Goal: Task Accomplishment & Management: Manage account settings

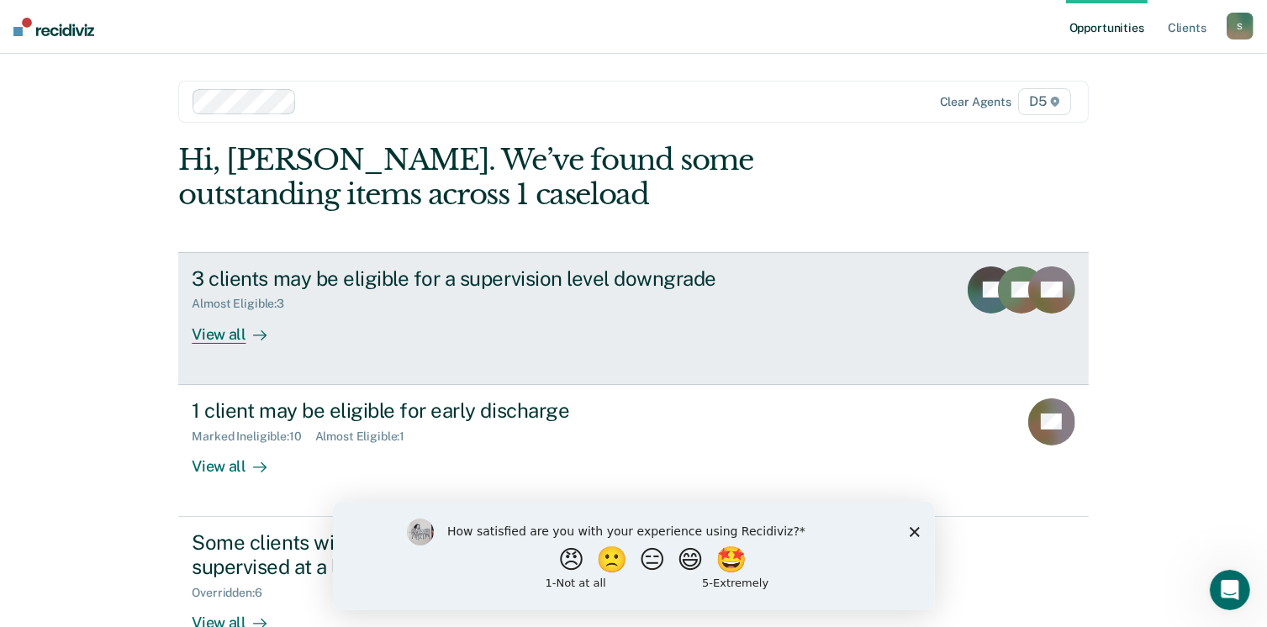
click at [211, 338] on div "View all" at bounding box center [239, 327] width 94 height 33
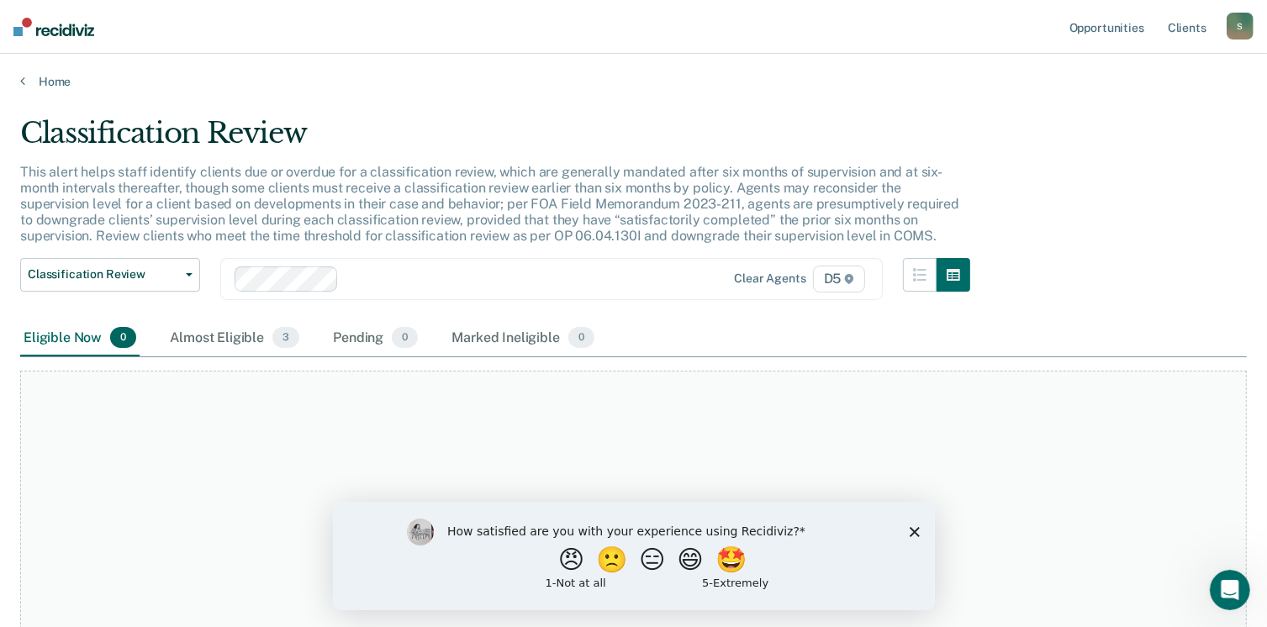
click at [917, 532] on icon "Close survey" at bounding box center [914, 531] width 10 height 10
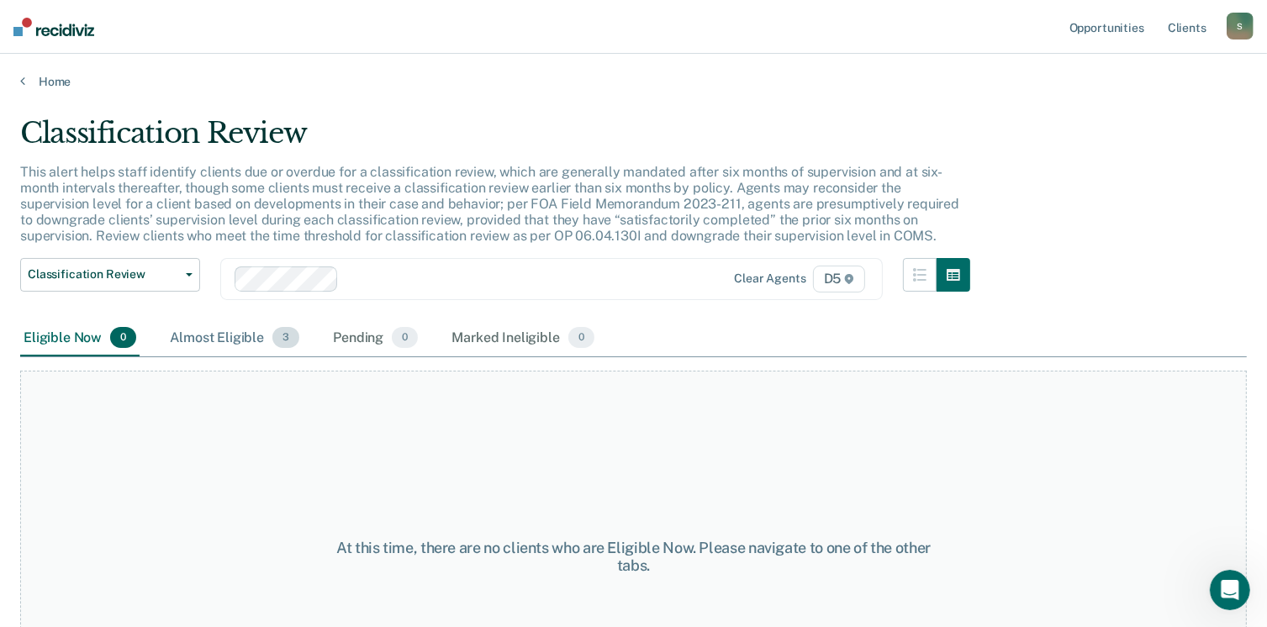
click at [235, 334] on div "Almost Eligible 3" at bounding box center [235, 338] width 136 height 37
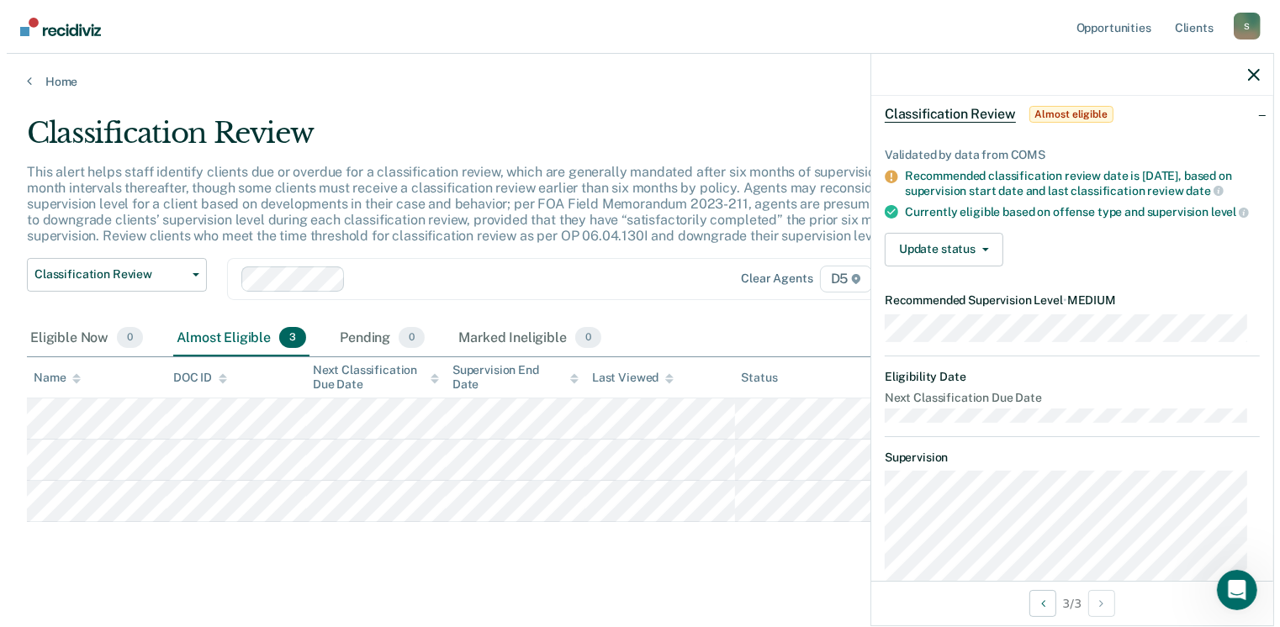
scroll to position [101, 0]
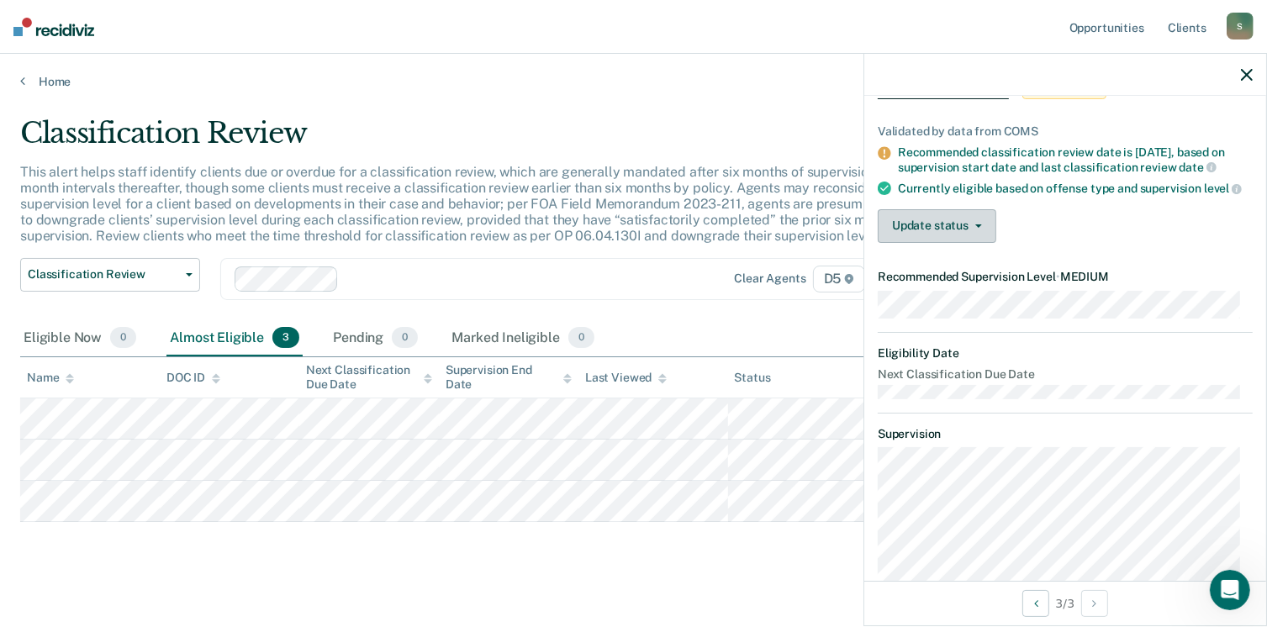
click at [959, 243] on button "Update status" at bounding box center [937, 226] width 119 height 34
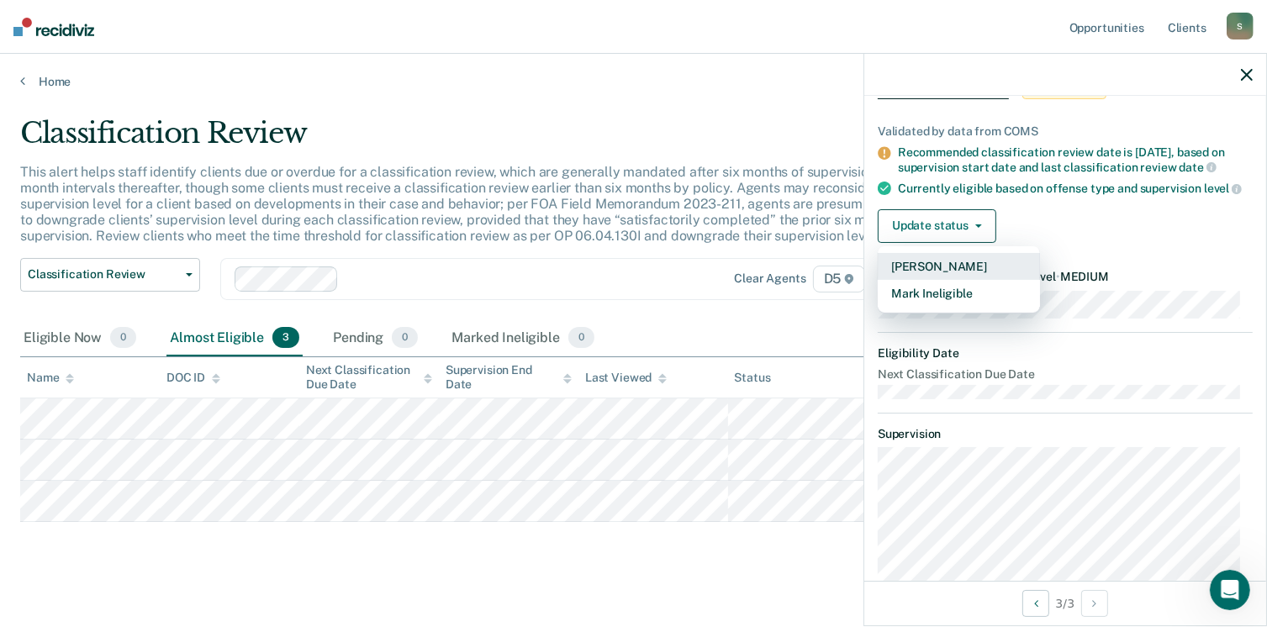
click at [951, 280] on button "[PERSON_NAME]" at bounding box center [959, 266] width 162 height 27
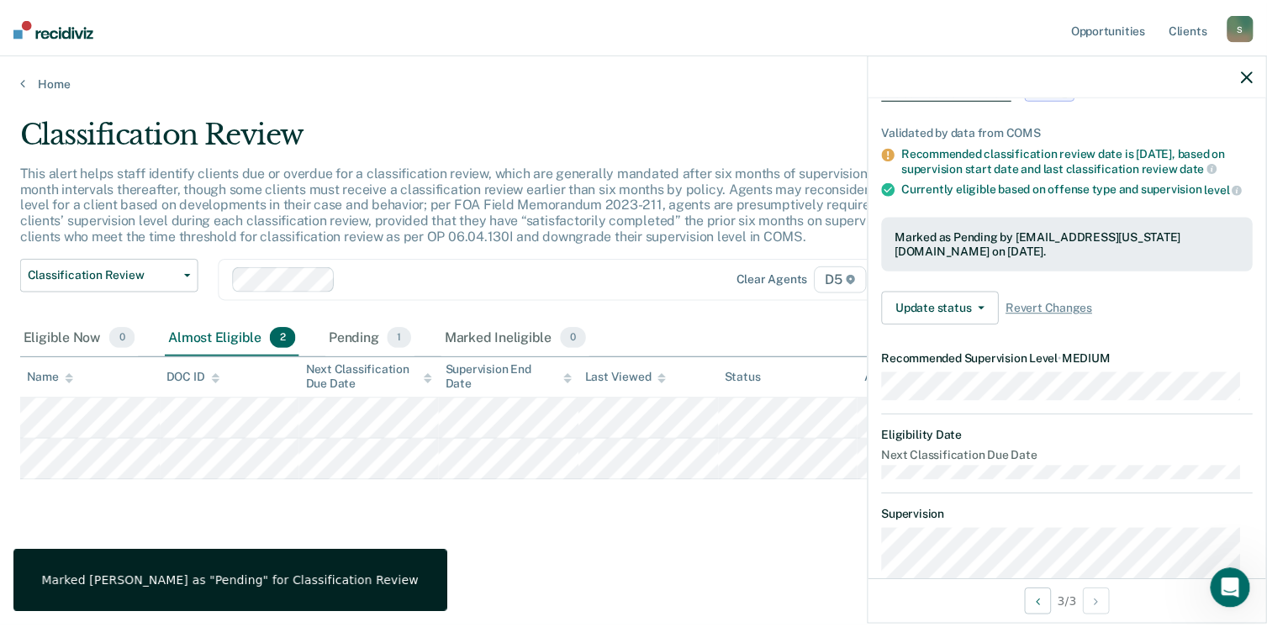
scroll to position [382, 0]
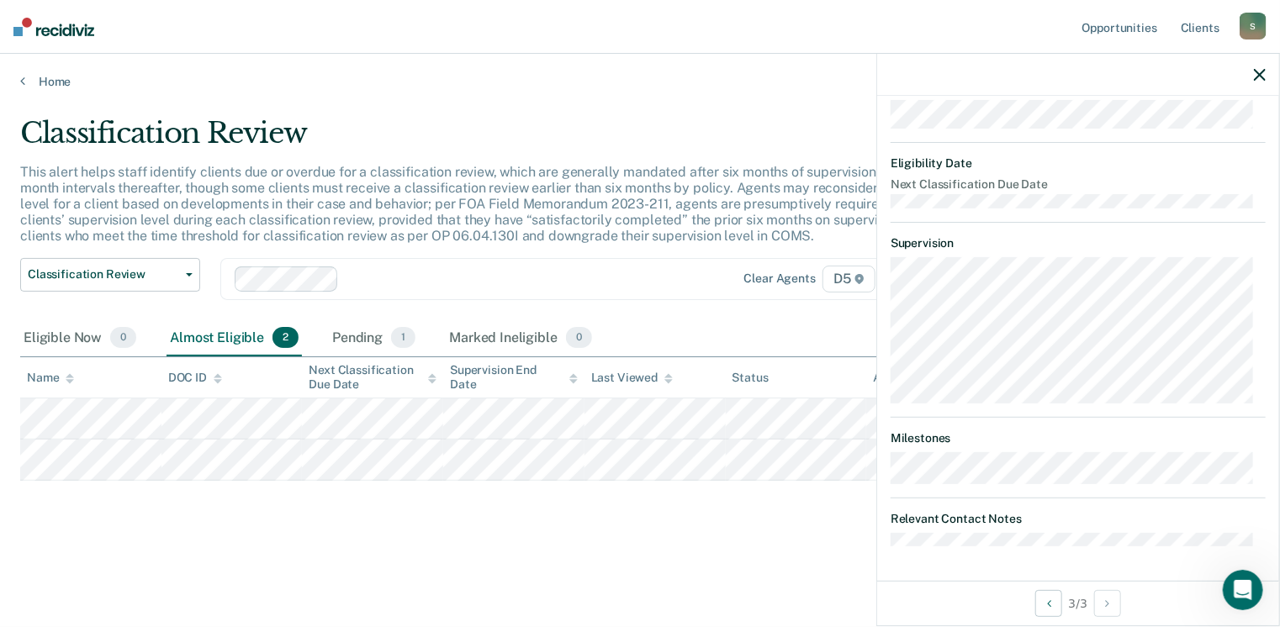
click at [1261, 77] on icon "button" at bounding box center [1260, 75] width 12 height 12
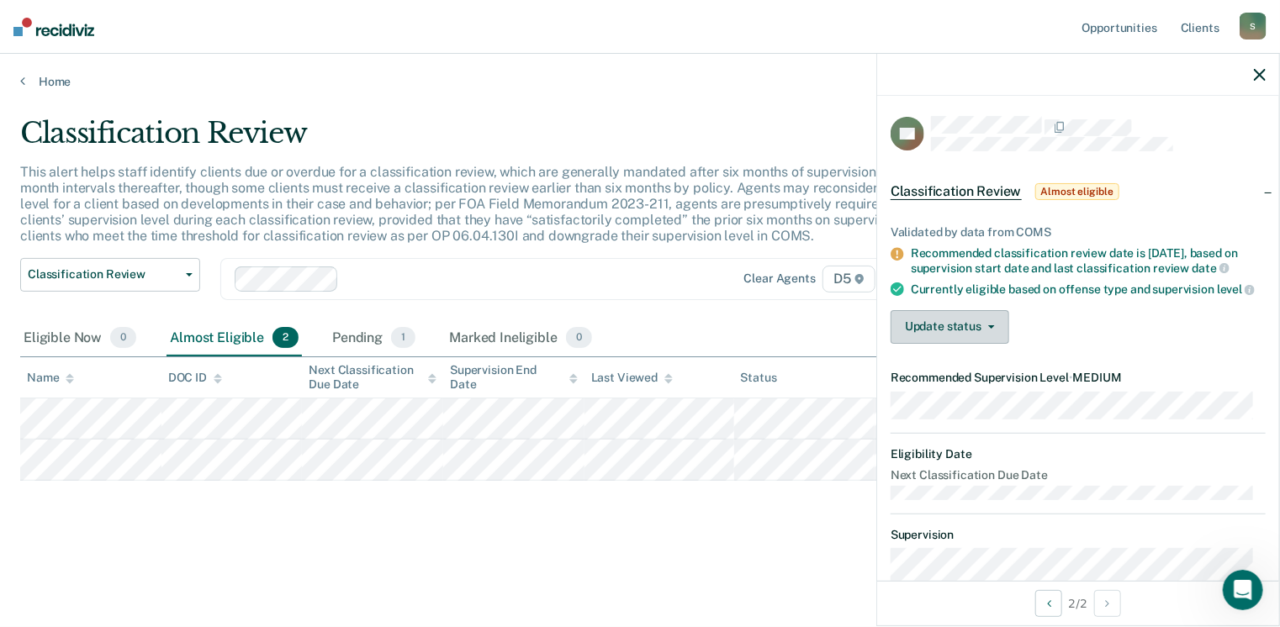
click at [958, 344] on button "Update status" at bounding box center [950, 327] width 119 height 34
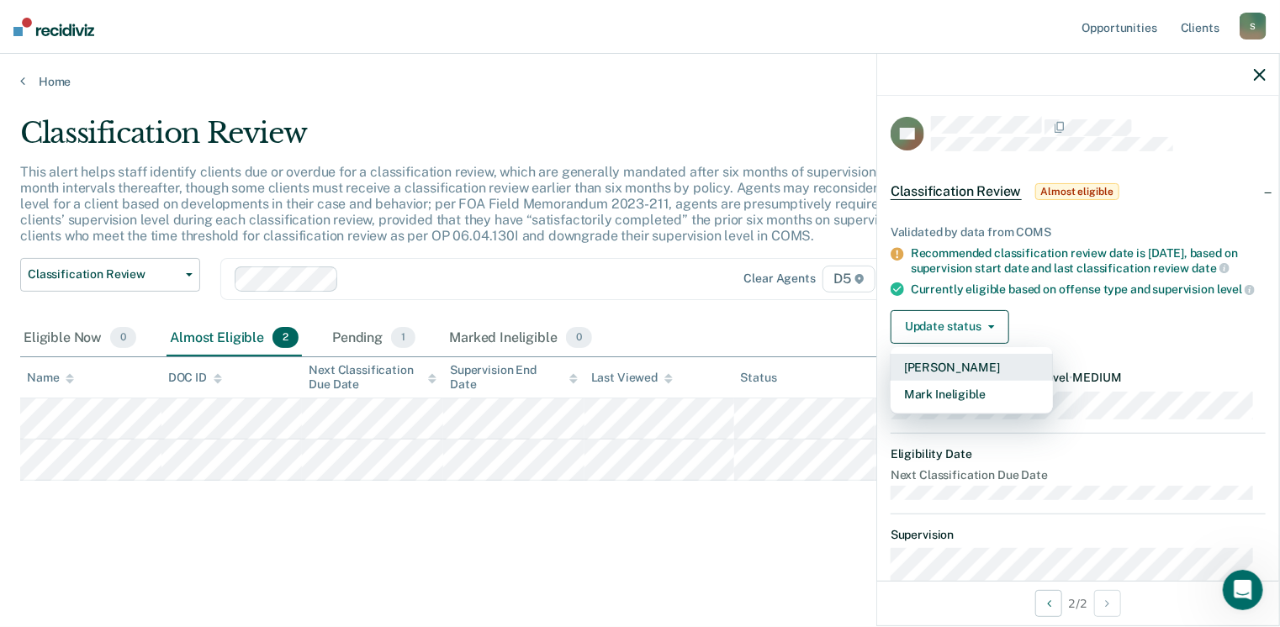
click at [960, 378] on button "[PERSON_NAME]" at bounding box center [972, 367] width 162 height 27
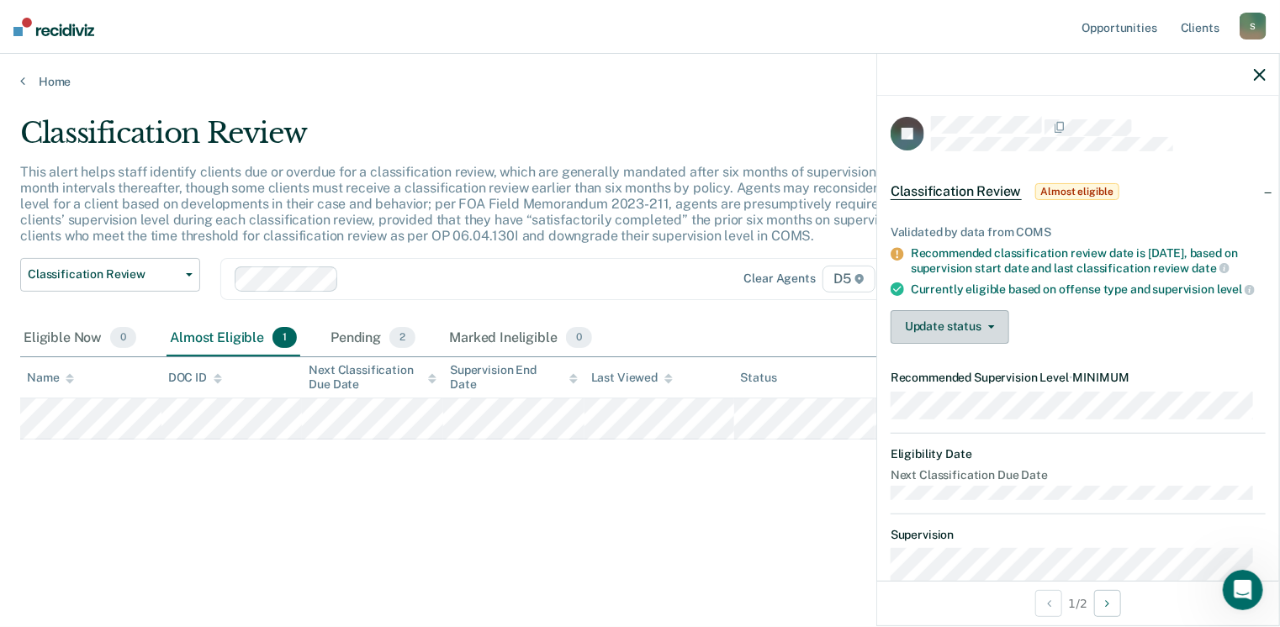
click at [987, 335] on button "Update status" at bounding box center [950, 327] width 119 height 34
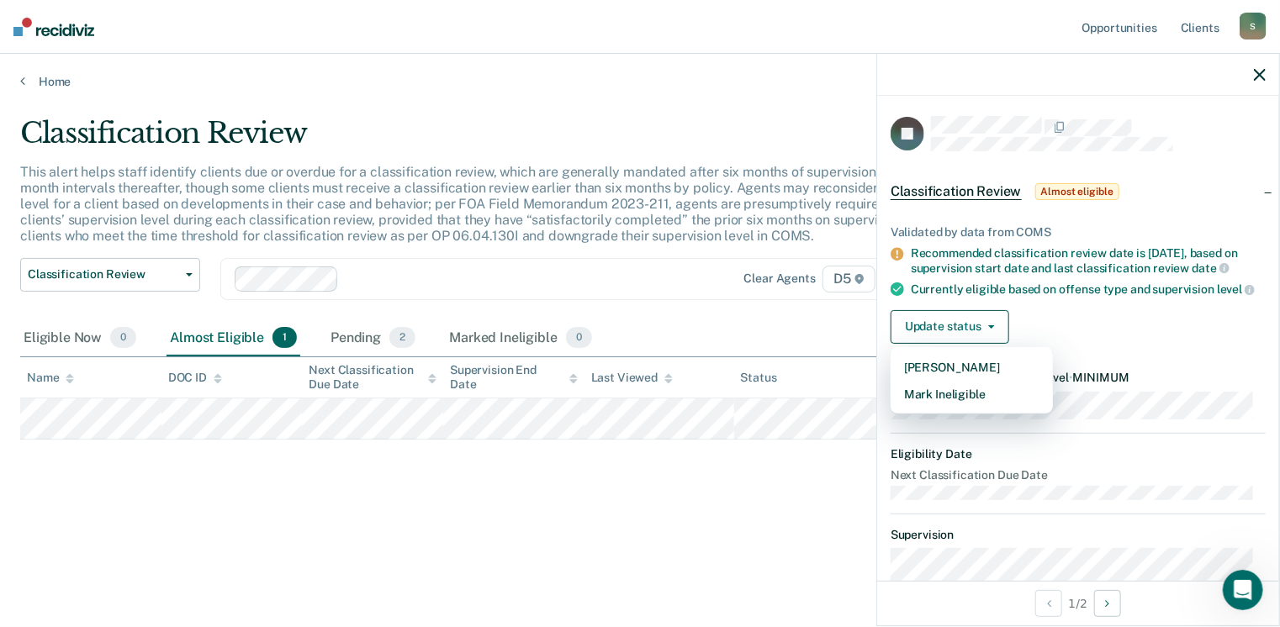
click at [768, 484] on div "Classification Review This alert helps staff identify clients due or overdue fo…" at bounding box center [640, 308] width 1240 height 385
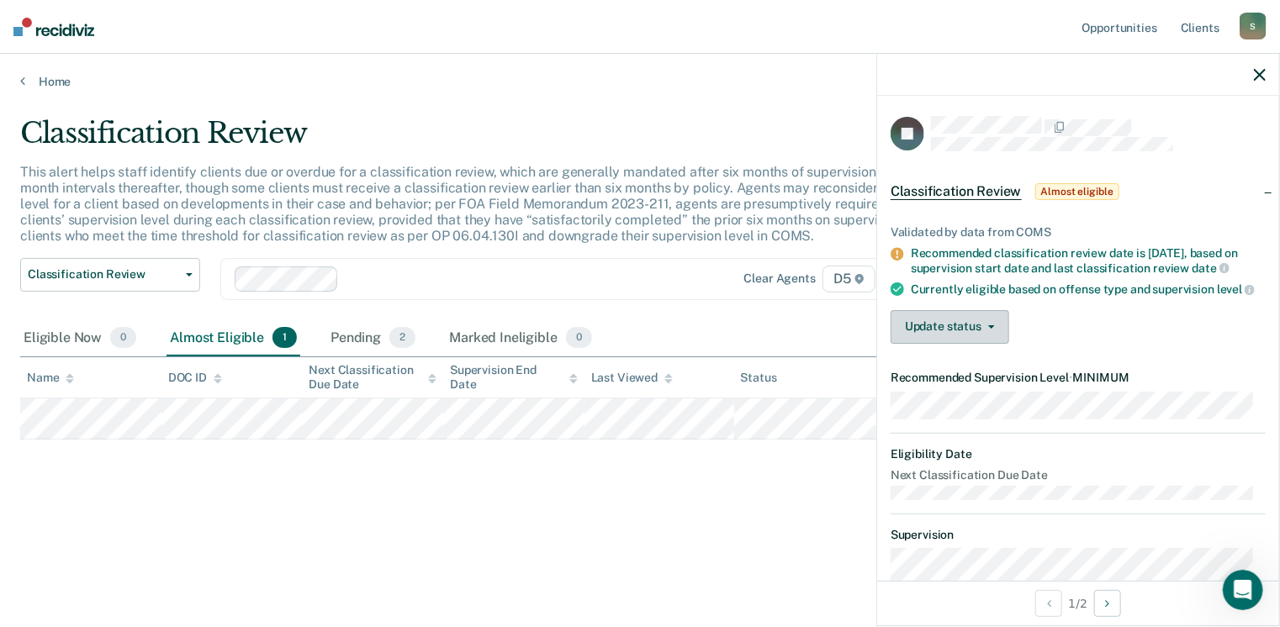
click at [977, 332] on button "Update status" at bounding box center [950, 327] width 119 height 34
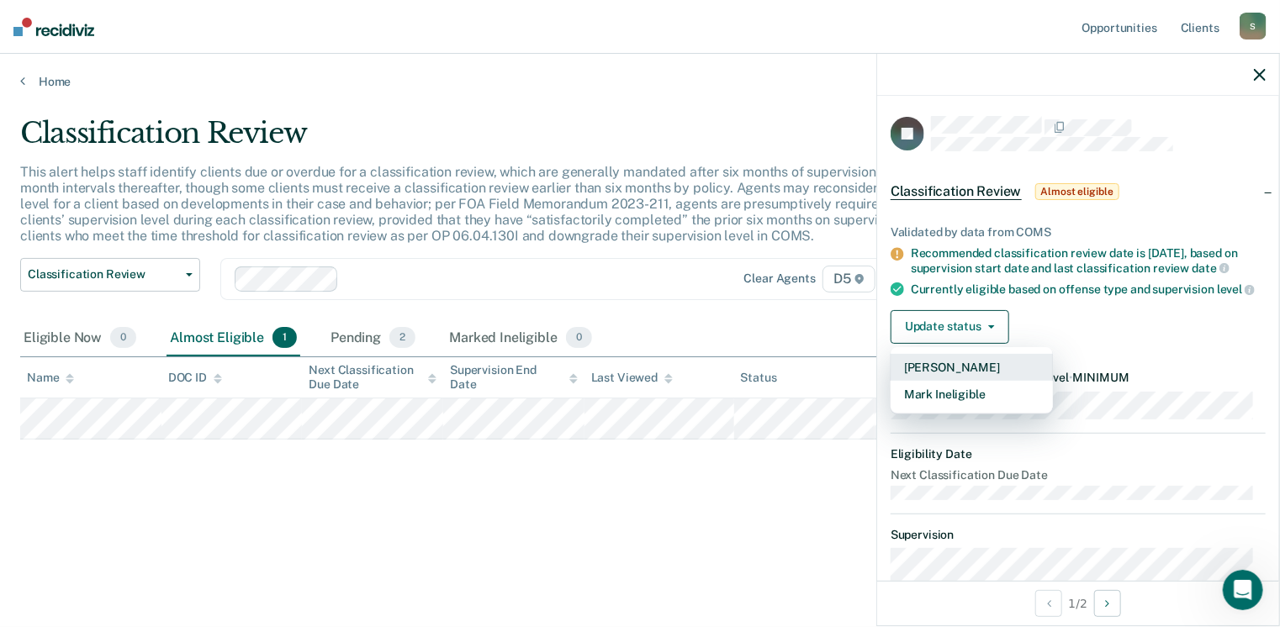
click at [973, 379] on button "[PERSON_NAME]" at bounding box center [972, 367] width 162 height 27
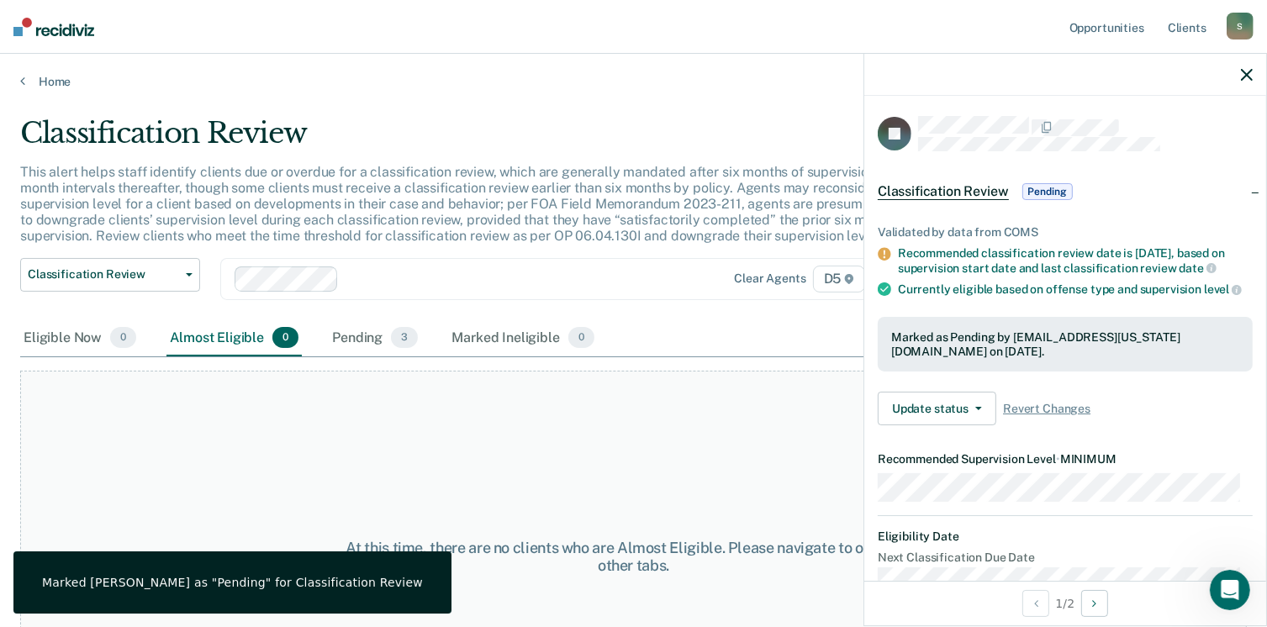
click at [1247, 75] on icon "button" at bounding box center [1247, 75] width 12 height 12
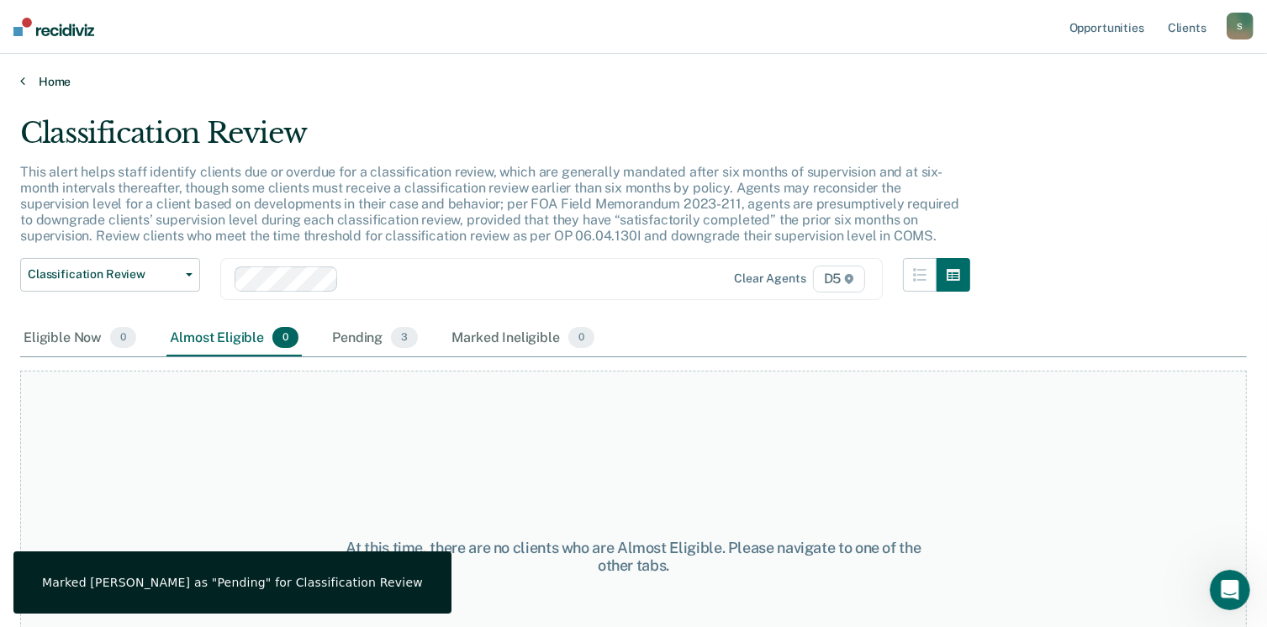
click at [42, 79] on link "Home" at bounding box center [633, 81] width 1227 height 15
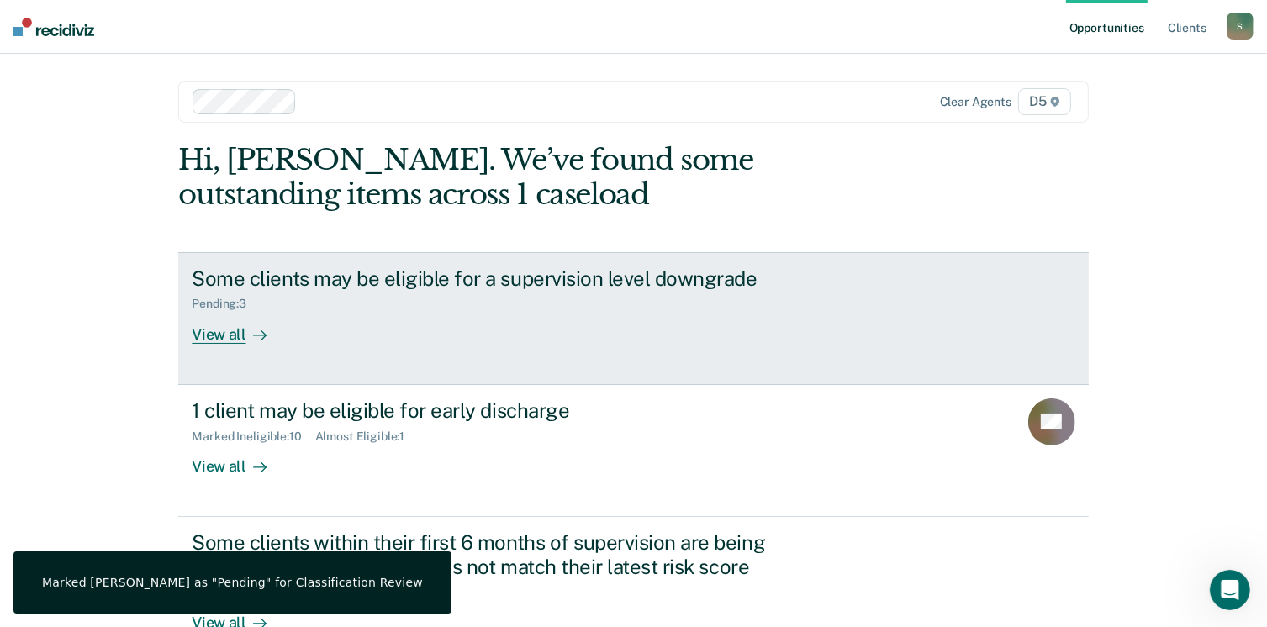
click at [218, 337] on div "View all" at bounding box center [239, 327] width 94 height 33
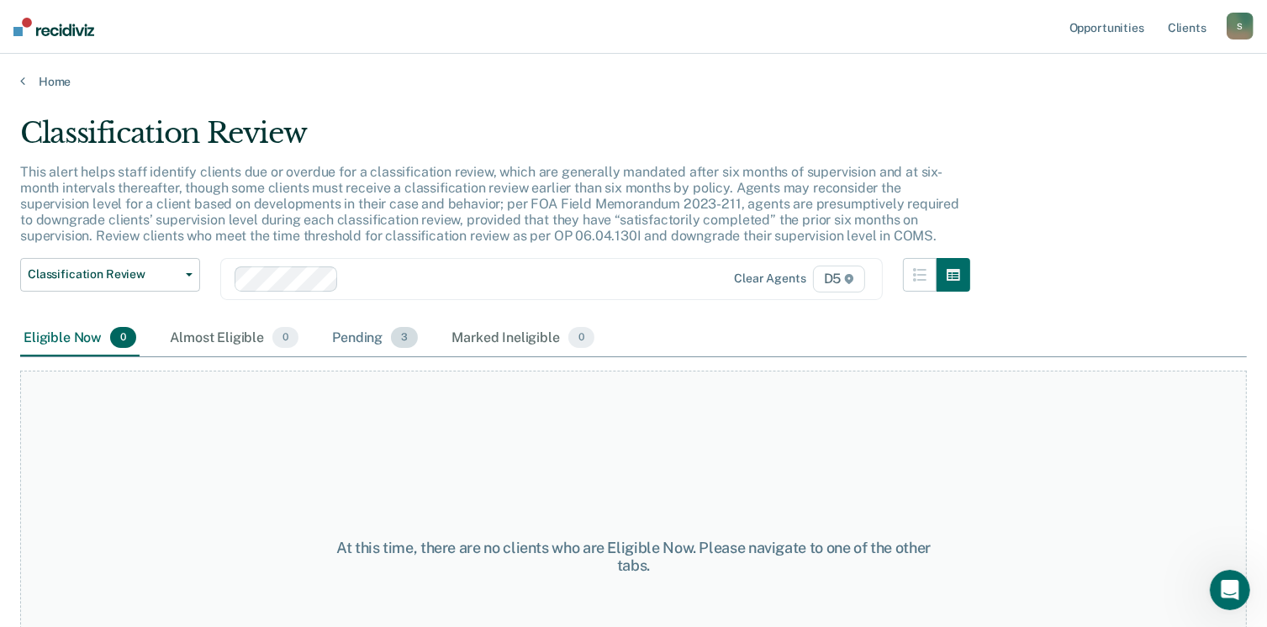
click at [378, 341] on div "Pending 3" at bounding box center [375, 338] width 93 height 37
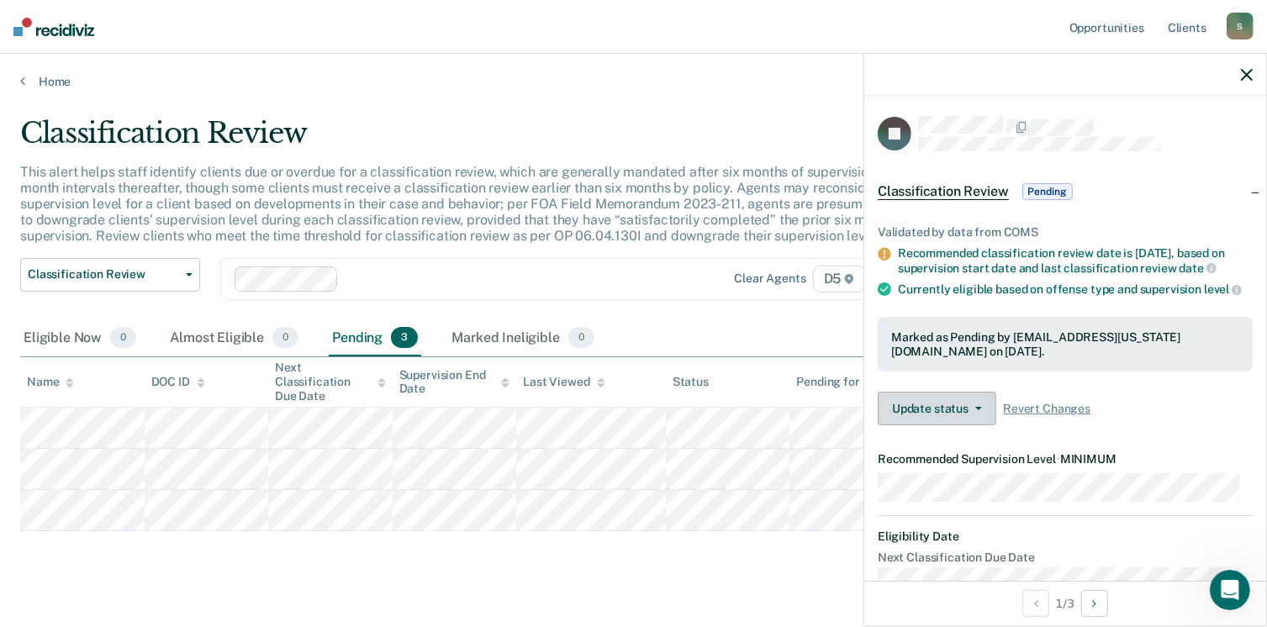
click at [934, 423] on button "Update status" at bounding box center [937, 409] width 119 height 34
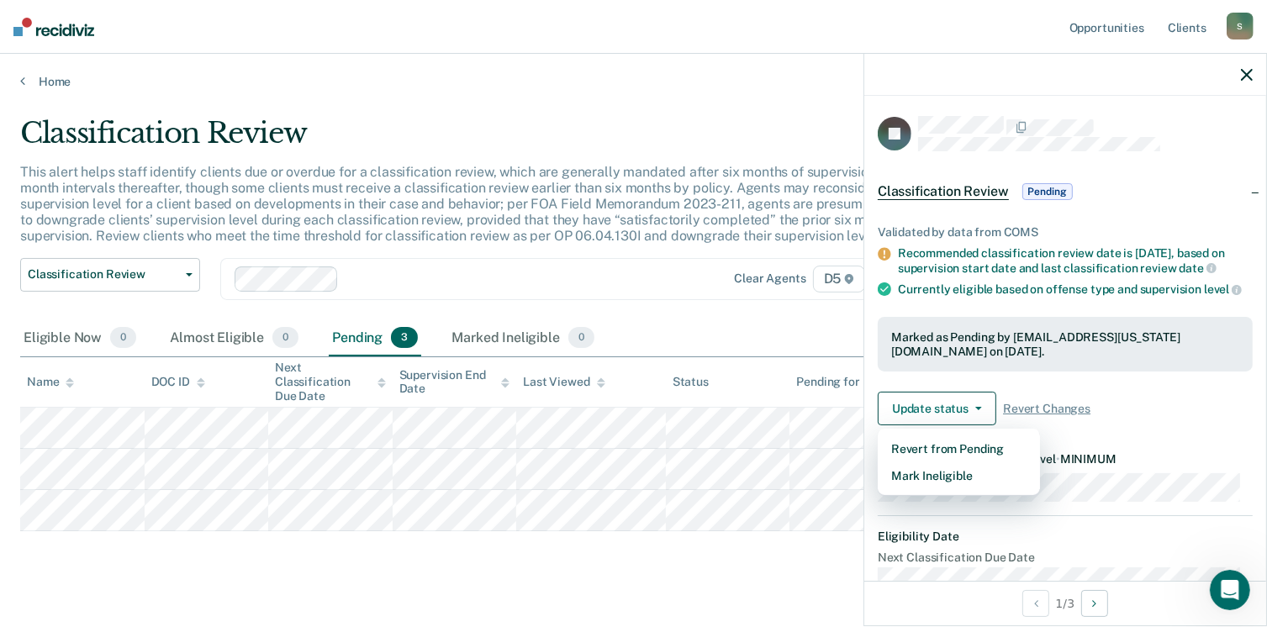
click at [681, 574] on div "Classification Review This alert helps staff identify clients due or overdue fo…" at bounding box center [633, 348] width 1227 height 464
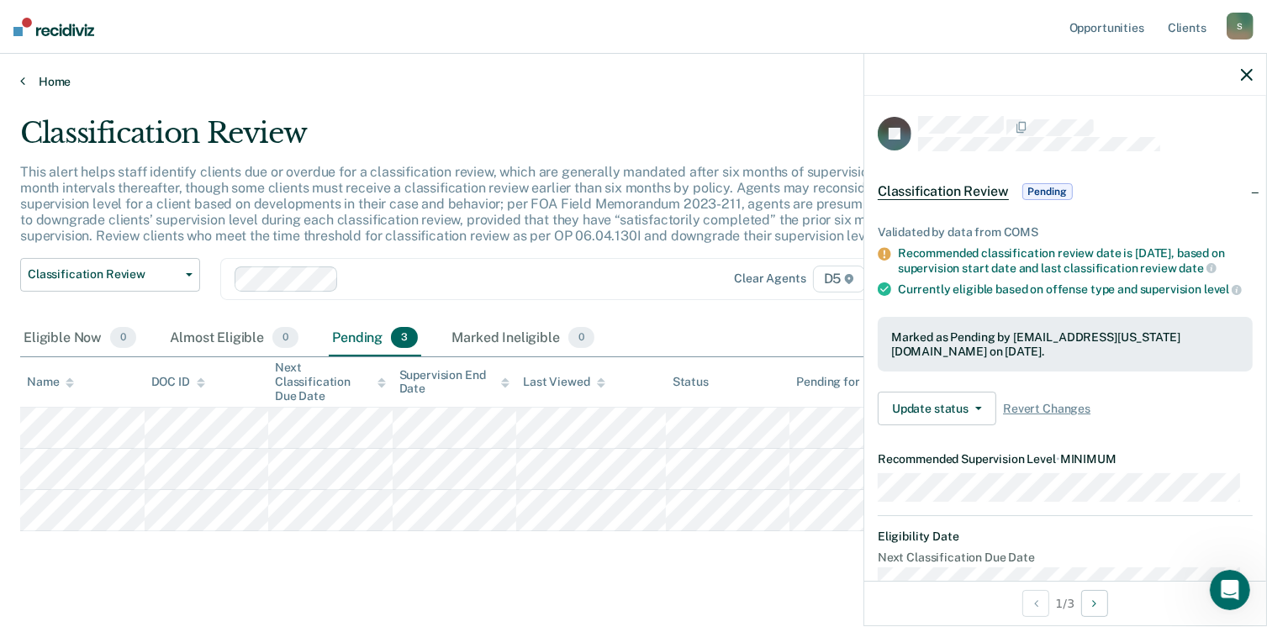
click at [51, 82] on link "Home" at bounding box center [633, 81] width 1227 height 15
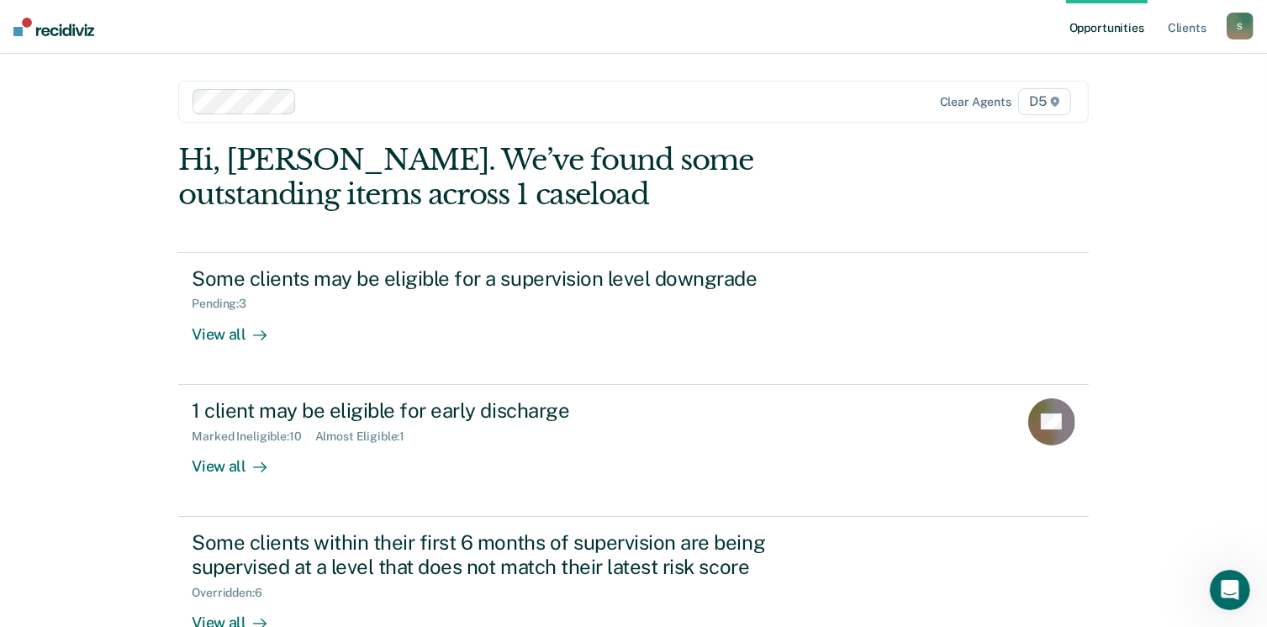
scroll to position [112, 0]
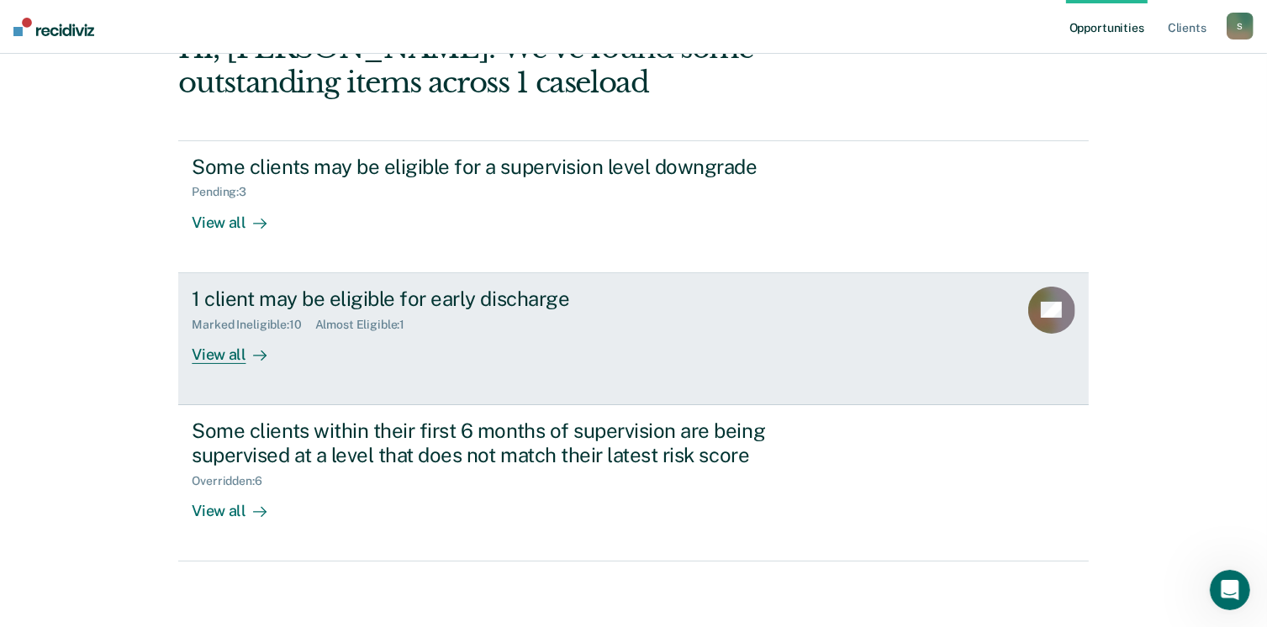
click at [215, 360] on div "View all" at bounding box center [239, 347] width 94 height 33
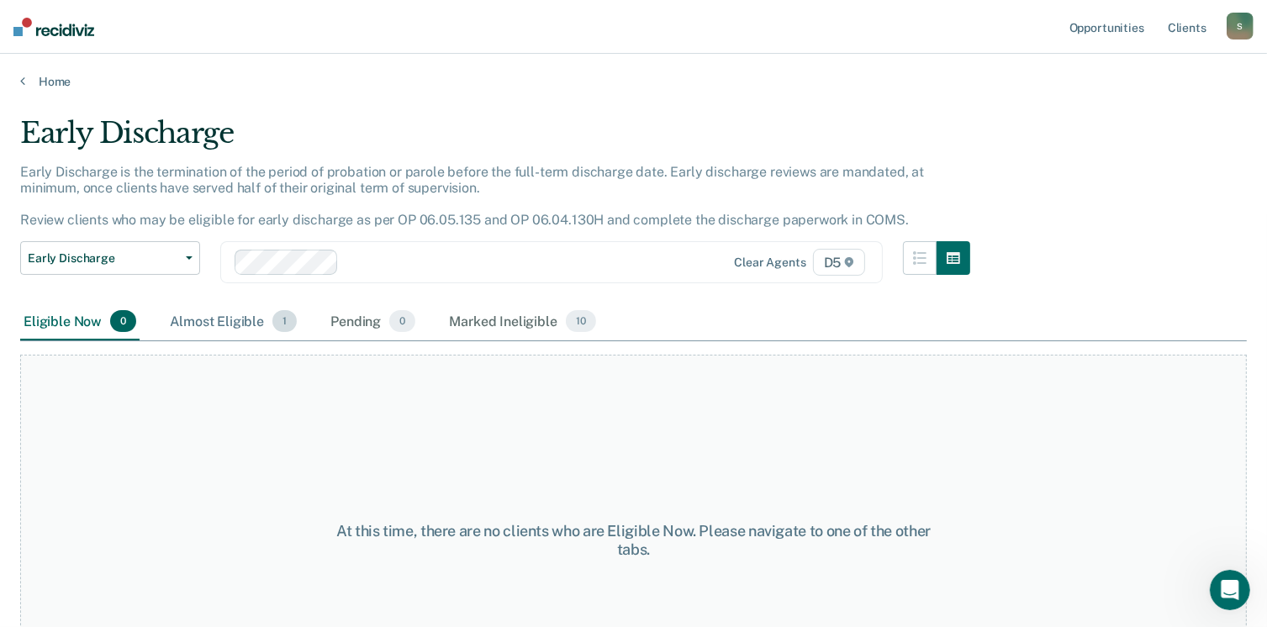
click at [232, 321] on div "Almost Eligible 1" at bounding box center [234, 322] width 134 height 37
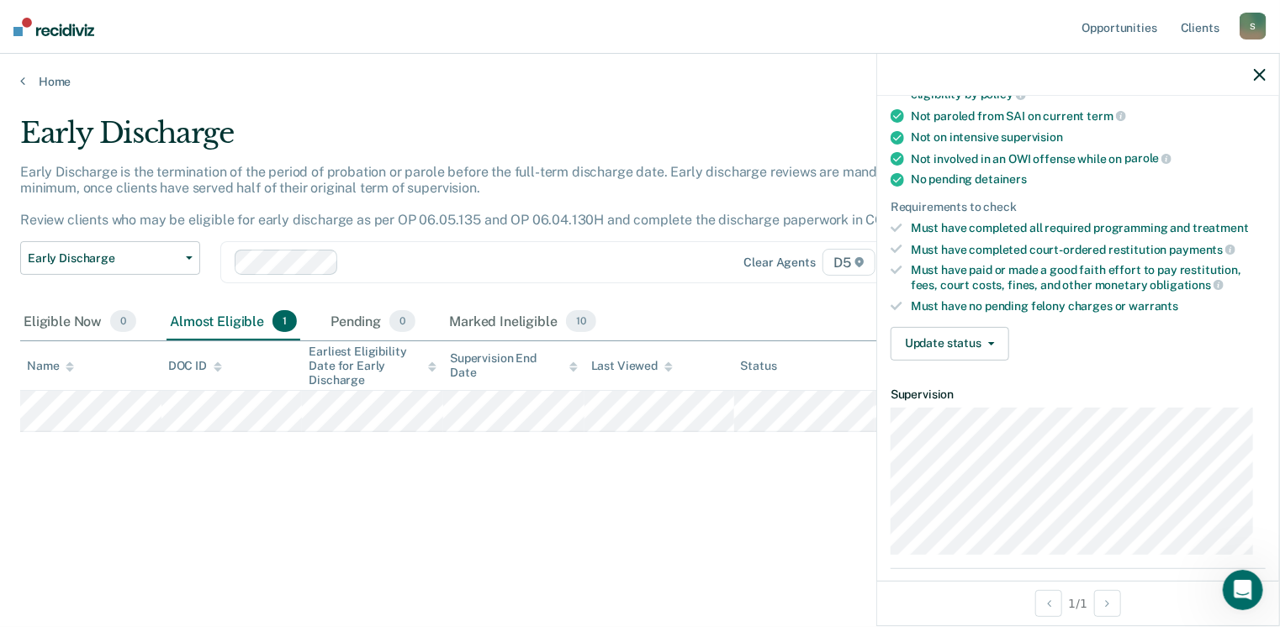
scroll to position [298, 0]
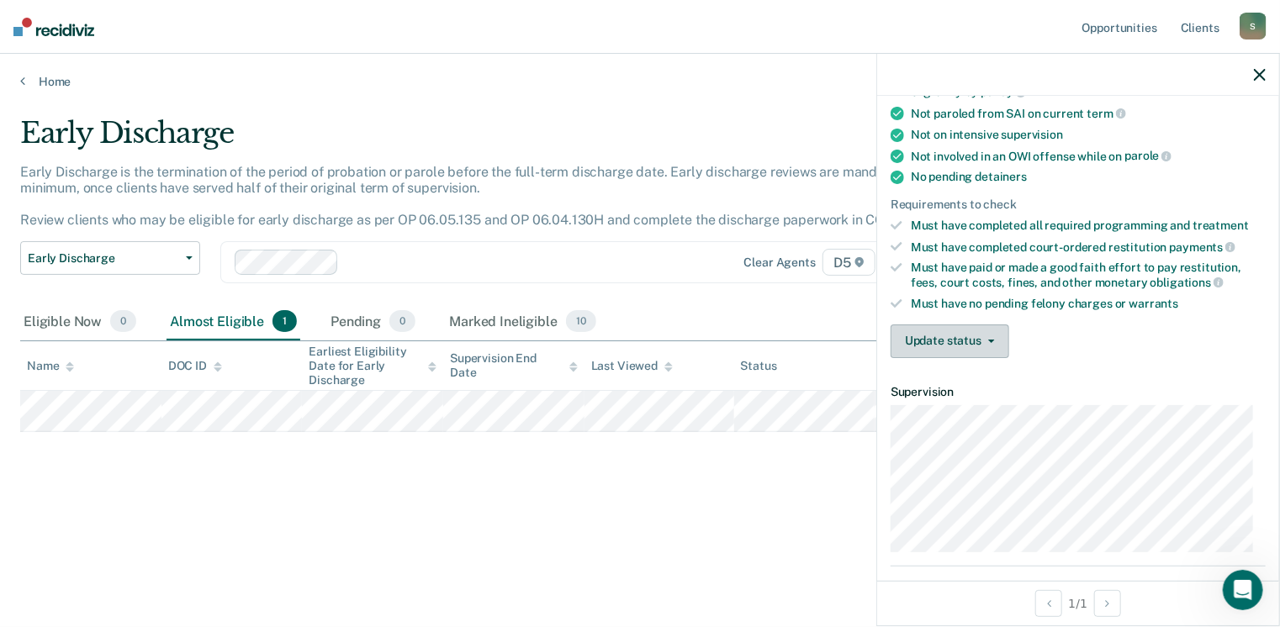
click at [978, 325] on button "Update status" at bounding box center [950, 342] width 119 height 34
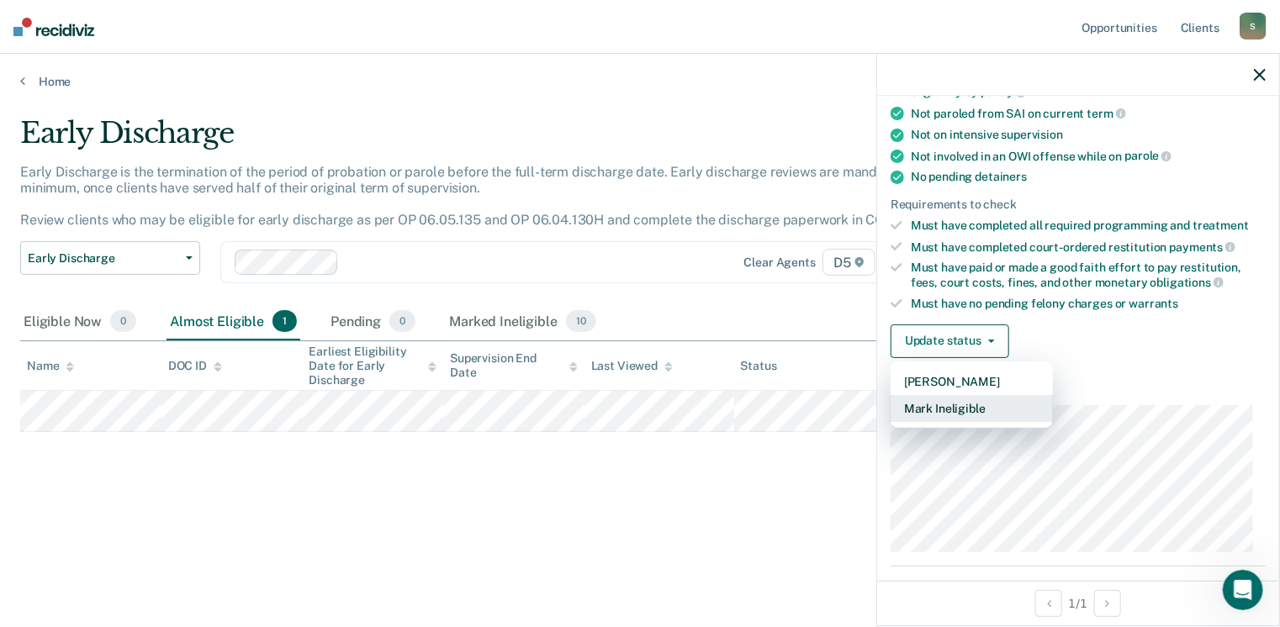
click at [963, 405] on button "Mark Ineligible" at bounding box center [972, 408] width 162 height 27
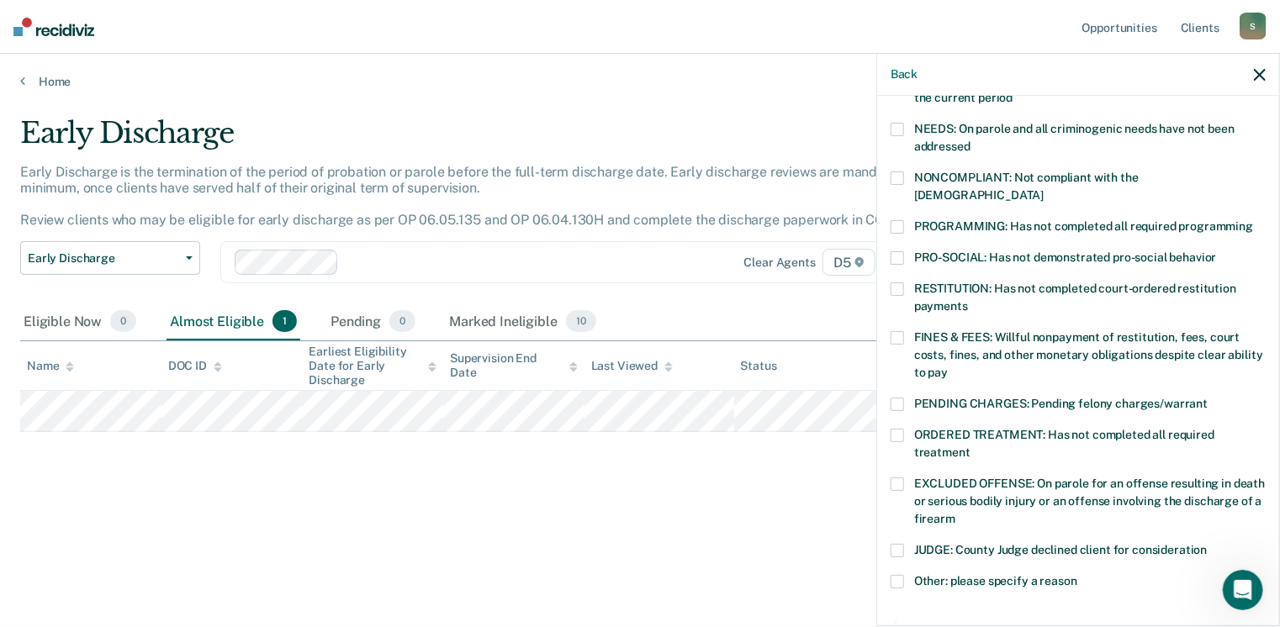
scroll to position [275, 0]
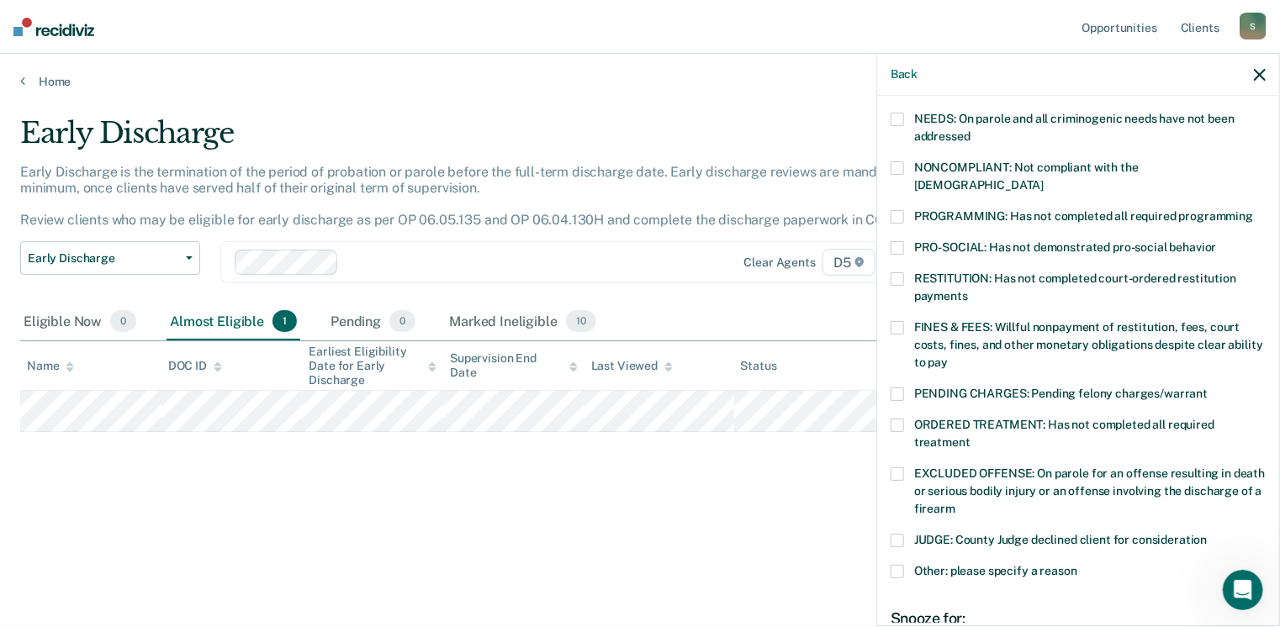
click at [898, 210] on span at bounding box center [897, 216] width 13 height 13
click at [1026, 387] on span "PENDING CHARGES: Pending felony charges/warrant" at bounding box center [1060, 393] width 293 height 13
click at [888, 373] on div "TB Which of the following requirements has [PERSON_NAME] not met? [MEDICAL_DATA…" at bounding box center [1078, 359] width 402 height 527
click at [891, 388] on span at bounding box center [897, 394] width 13 height 13
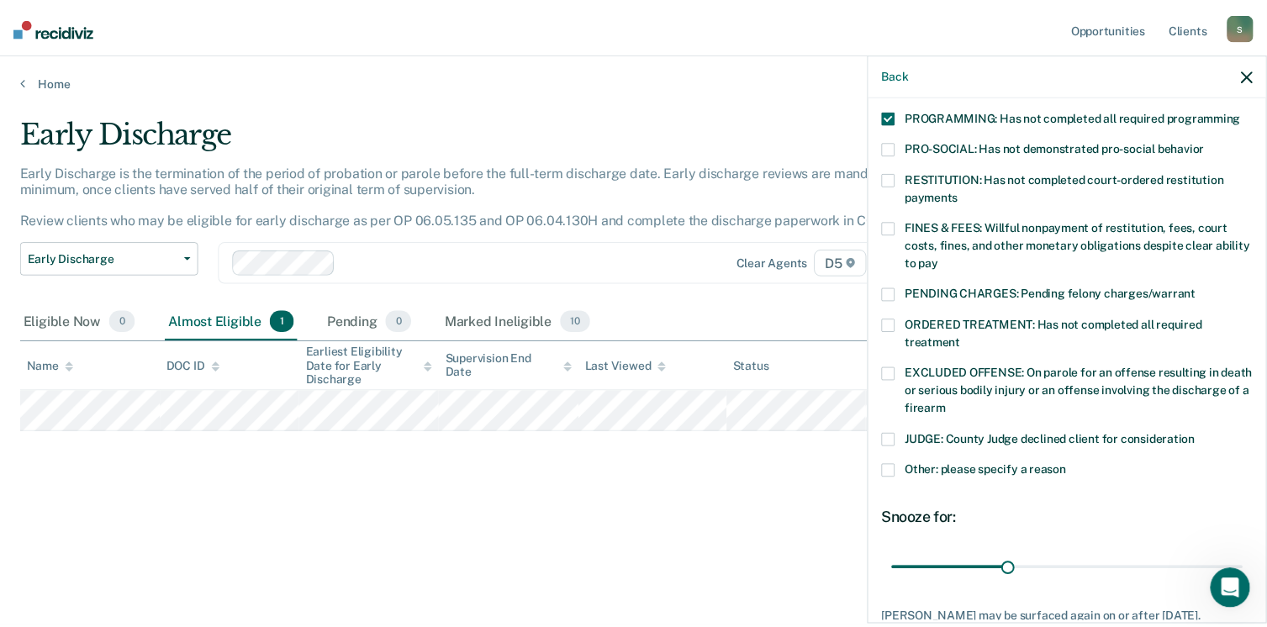
scroll to position [478, 0]
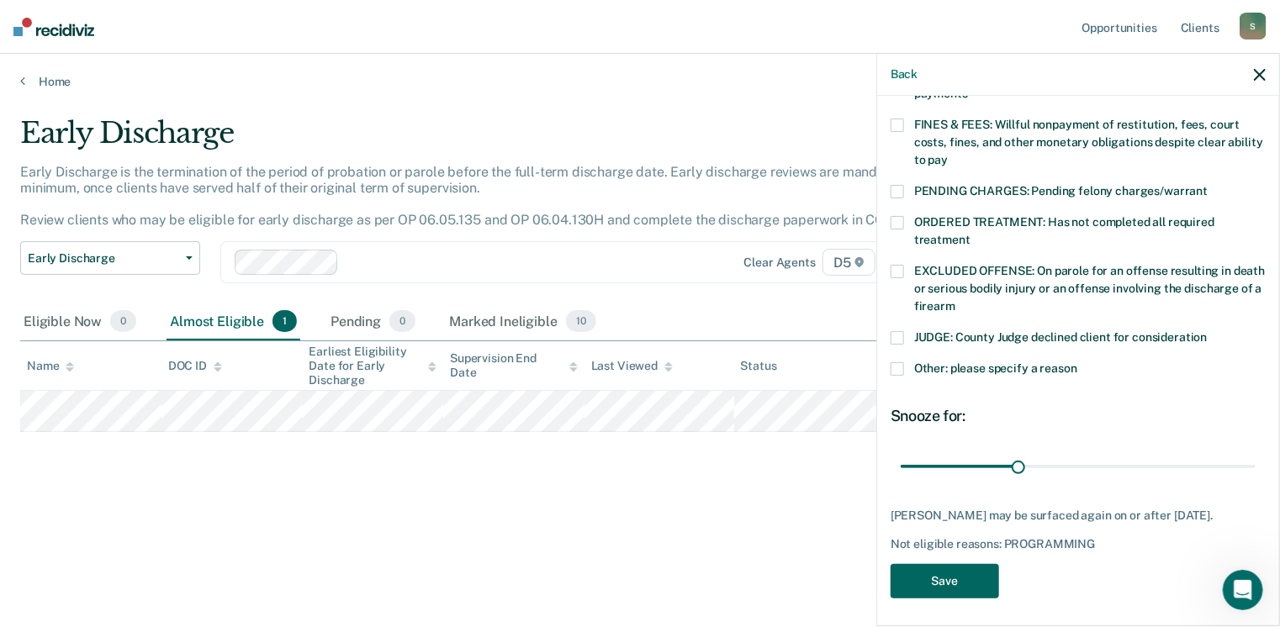
click at [955, 579] on button "Save" at bounding box center [945, 581] width 108 height 34
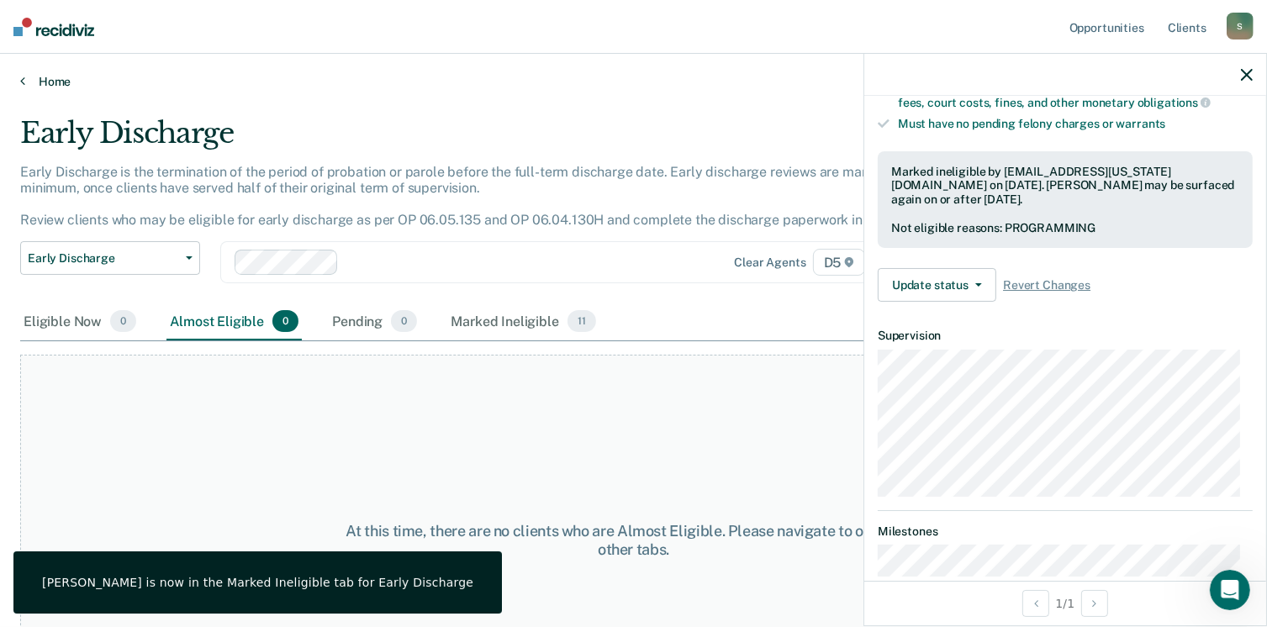
click at [59, 82] on link "Home" at bounding box center [633, 81] width 1227 height 15
